Goal: Task Accomplishment & Management: Complete application form

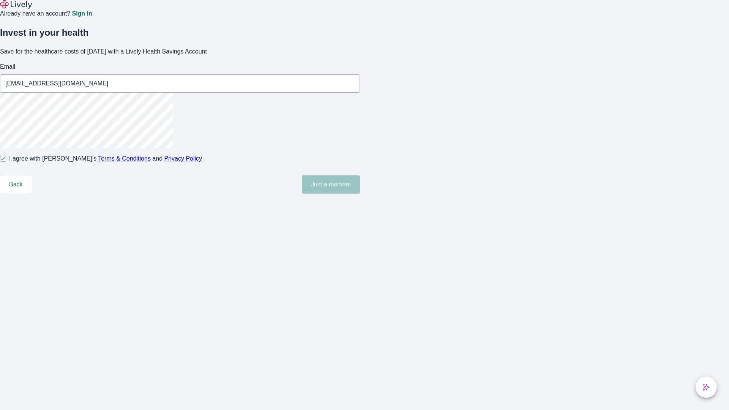
type input "[EMAIL_ADDRESS][DOMAIN_NAME]"
click at [6, 162] on input "I agree with Lively’s Terms & Conditions and Privacy Policy" at bounding box center [3, 159] width 6 height 6
checkbox input "false"
type input "[EMAIL_ADDRESS][DOMAIN_NAME]"
click at [6, 162] on input "I agree with Lively’s Terms & Conditions and Privacy Policy" at bounding box center [3, 159] width 6 height 6
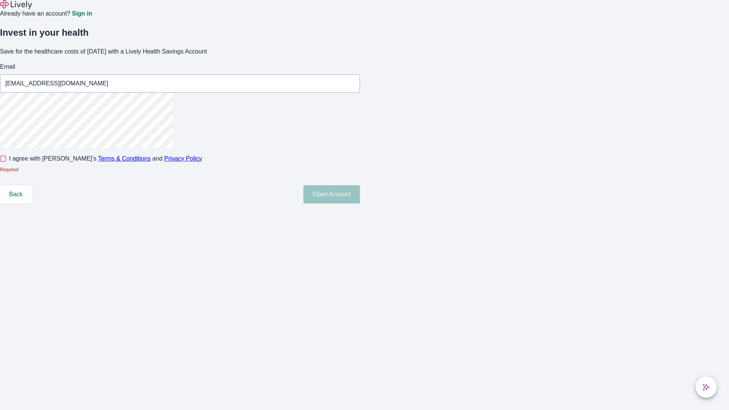
checkbox input "true"
click at [360, 194] on button "Open Account" at bounding box center [332, 185] width 57 height 18
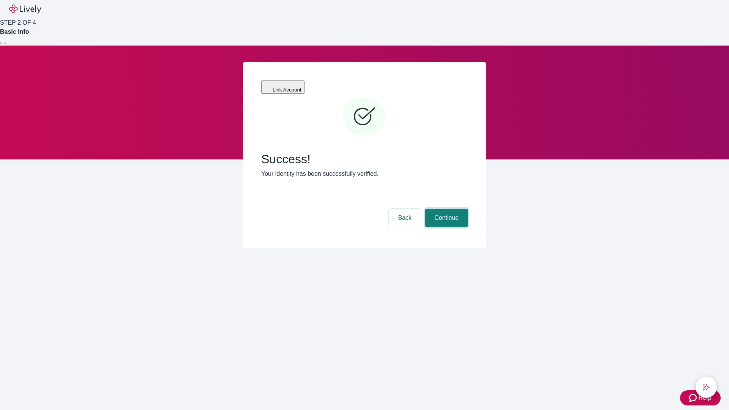
click at [446, 209] on button "Continue" at bounding box center [446, 218] width 43 height 18
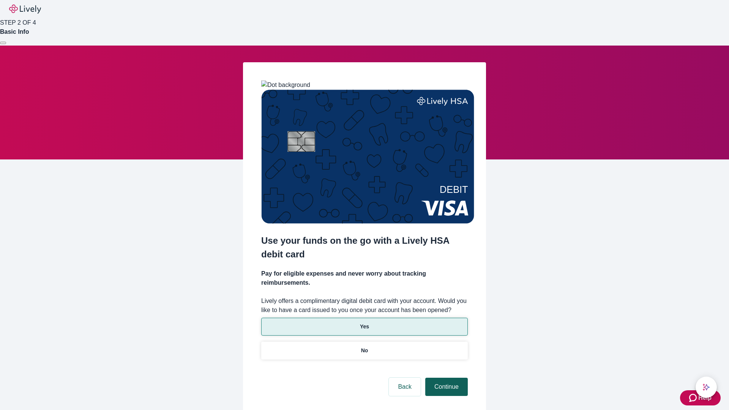
click at [364, 347] on p "No" at bounding box center [364, 351] width 7 height 8
click at [446, 378] on button "Continue" at bounding box center [446, 387] width 43 height 18
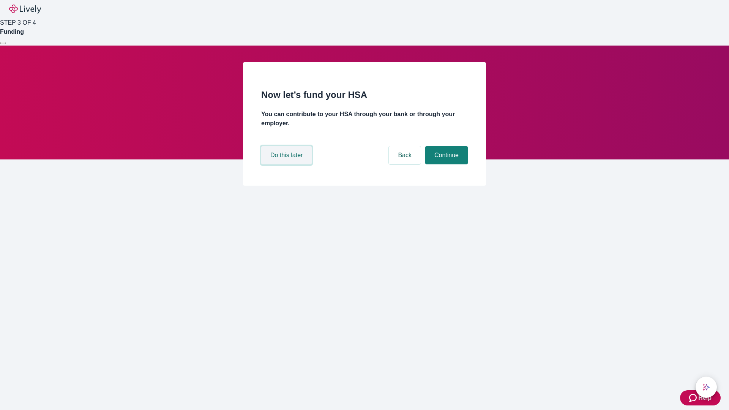
click at [288, 164] on button "Do this later" at bounding box center [286, 155] width 51 height 18
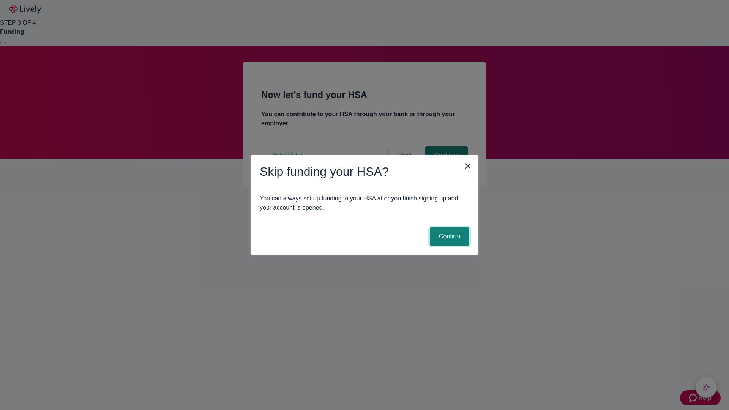
click at [449, 237] on button "Confirm" at bounding box center [450, 237] width 40 height 18
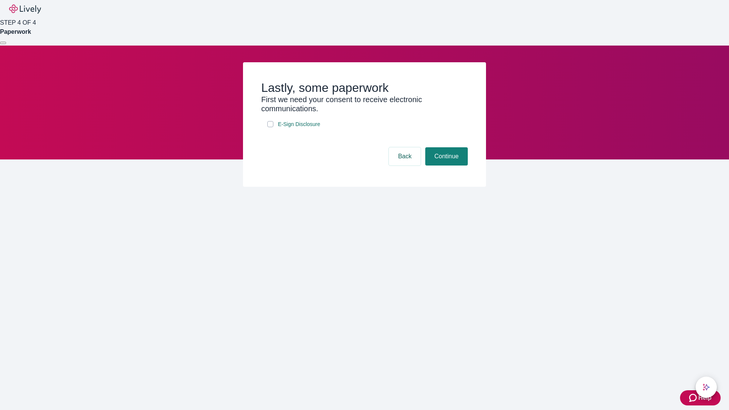
click at [270, 127] on input "E-Sign Disclosure" at bounding box center [270, 124] width 6 height 6
checkbox input "true"
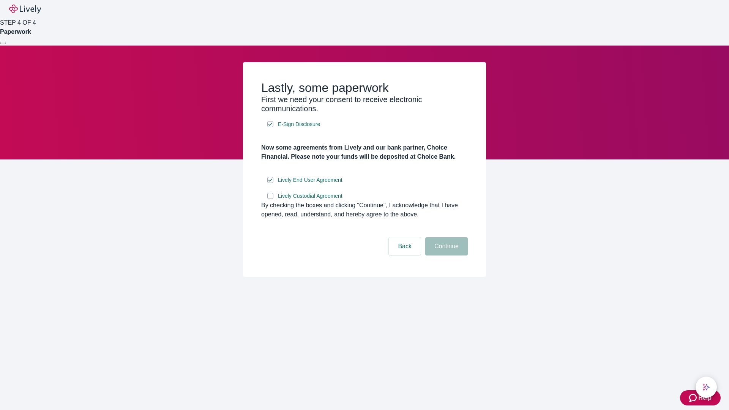
click at [270, 199] on input "Lively Custodial Agreement" at bounding box center [270, 196] width 6 height 6
checkbox input "true"
click at [446, 256] on button "Continue" at bounding box center [446, 246] width 43 height 18
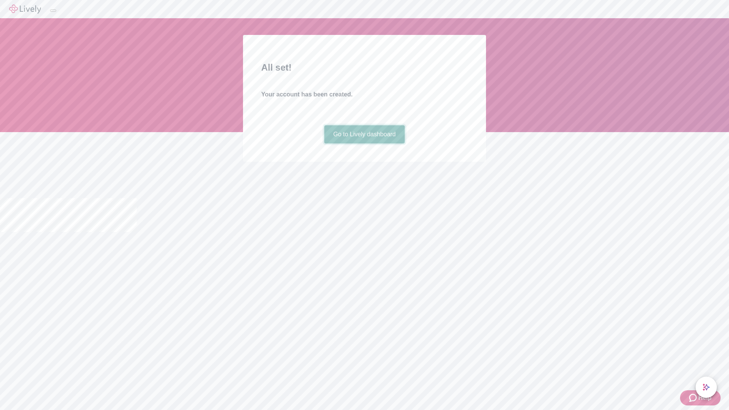
click at [364, 144] on link "Go to Lively dashboard" at bounding box center [364, 134] width 81 height 18
